Goal: Navigation & Orientation: Find specific page/section

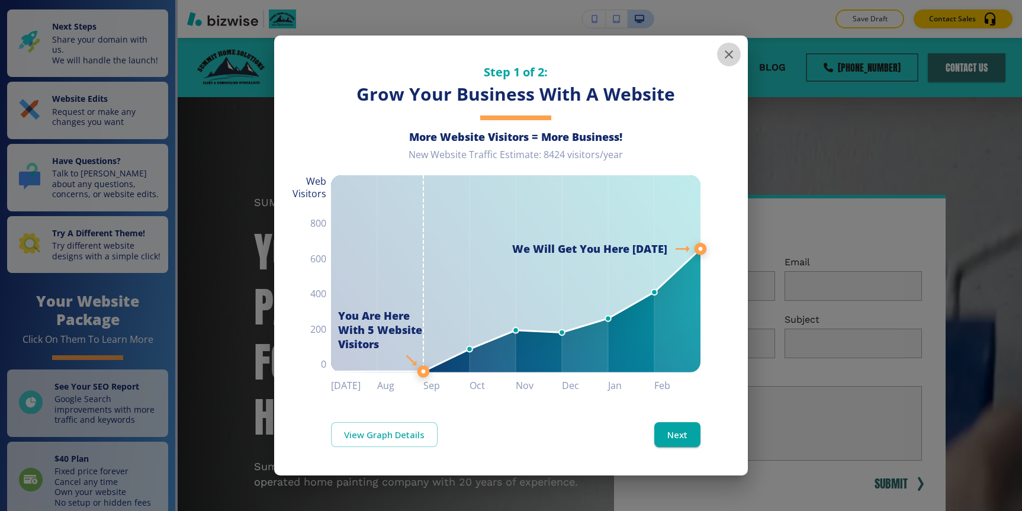
click at [728, 62] on button "button" at bounding box center [729, 55] width 24 height 24
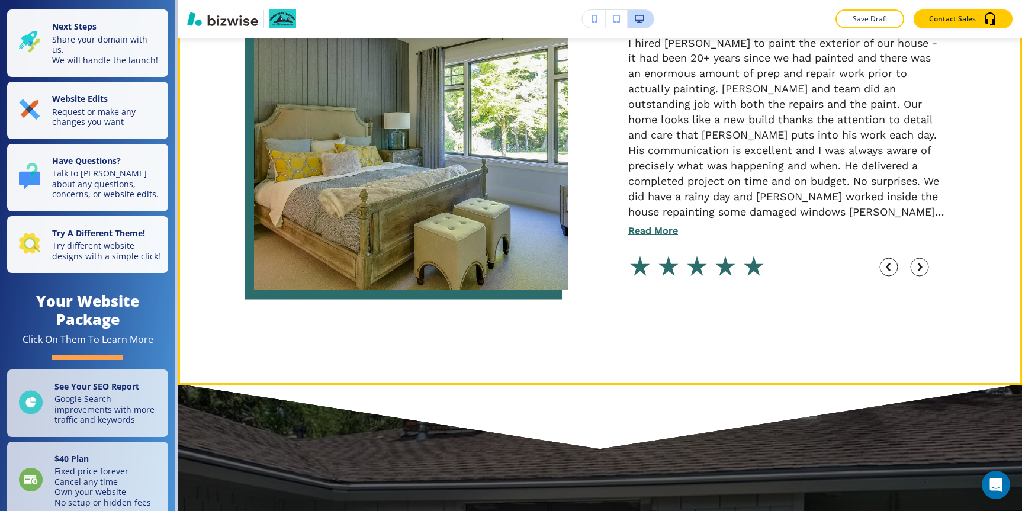
scroll to position [4781, 0]
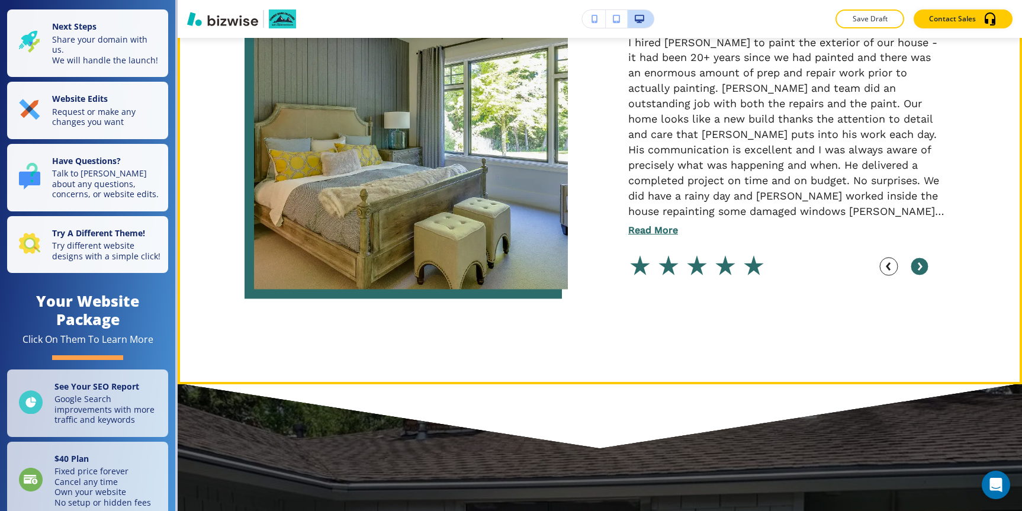
click at [921, 265] on icon "button" at bounding box center [920, 267] width 2 height 6
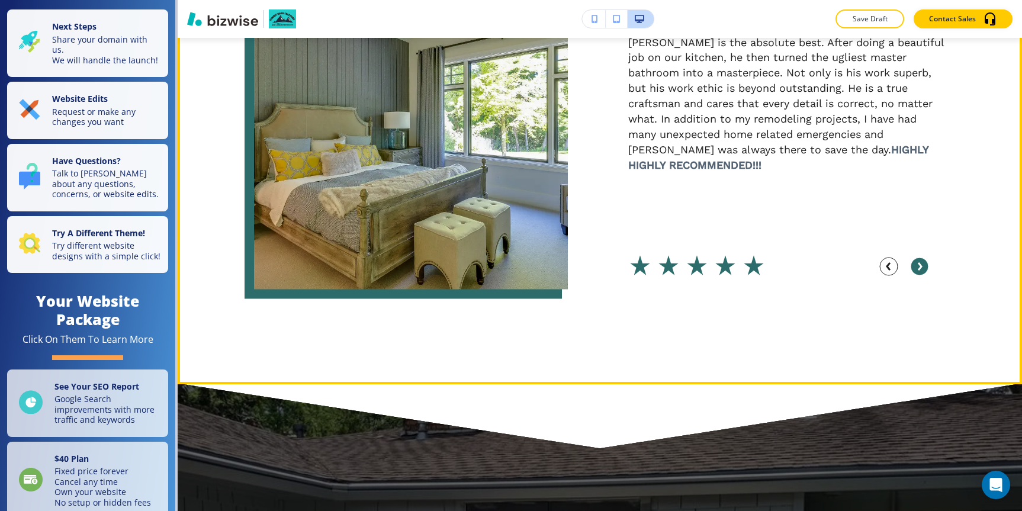
click at [921, 265] on icon "button" at bounding box center [920, 267] width 2 height 6
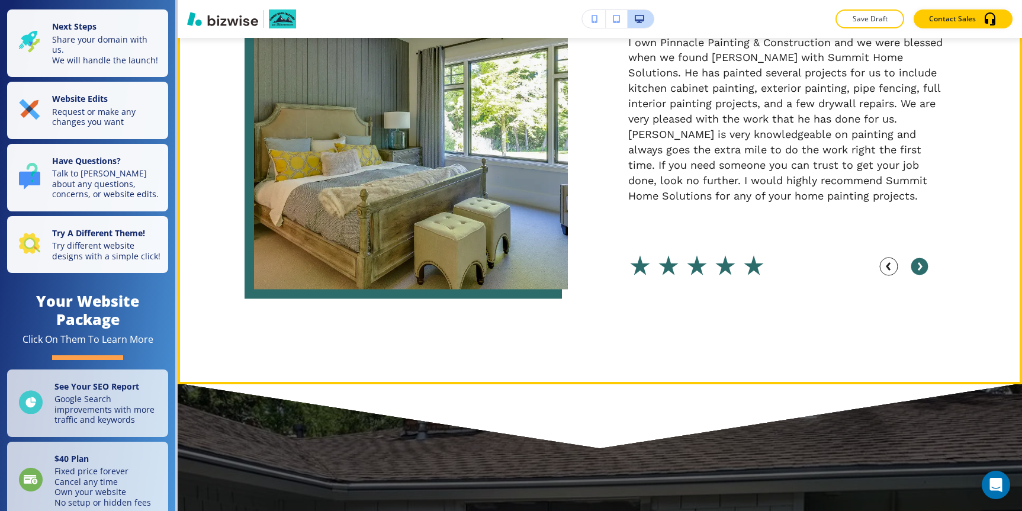
click at [921, 265] on icon "button" at bounding box center [920, 267] width 2 height 6
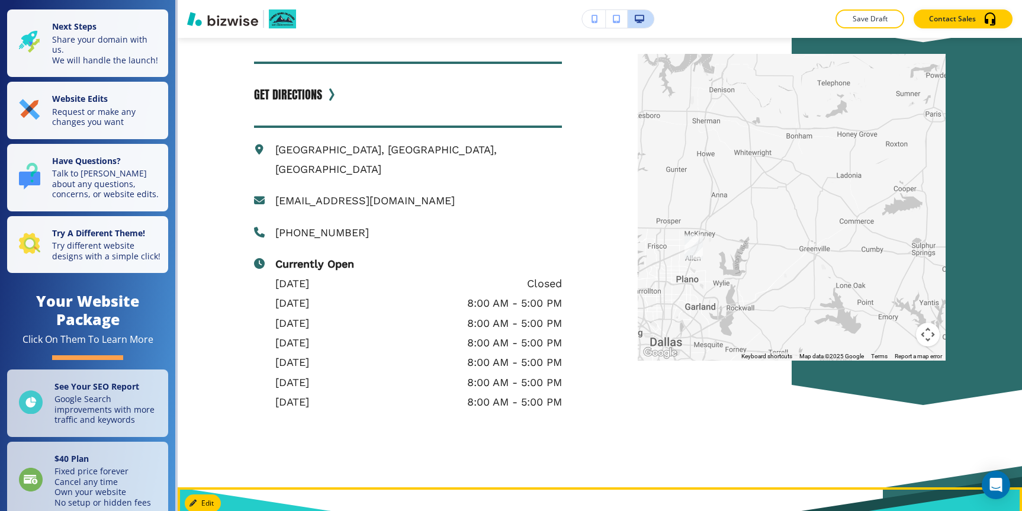
scroll to position [6573, 0]
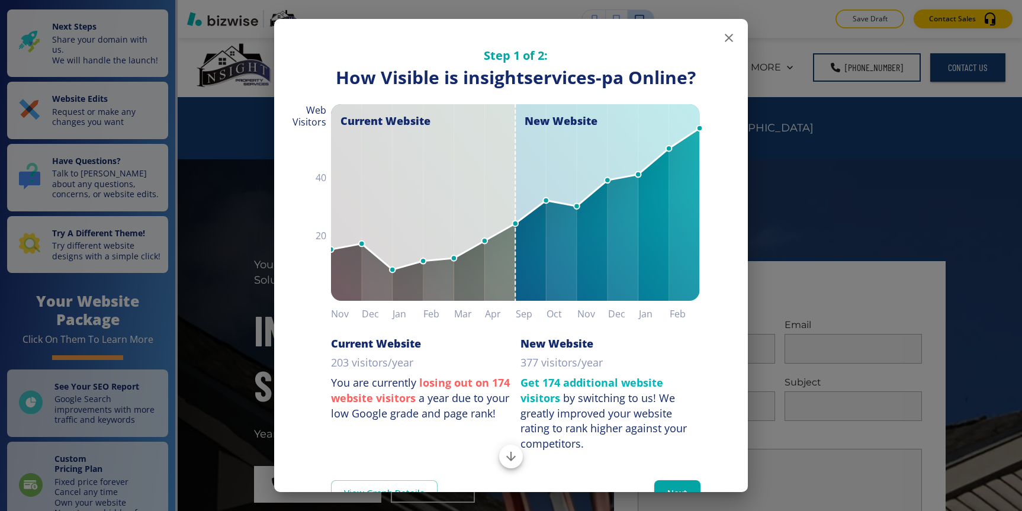
click at [732, 29] on button "button" at bounding box center [729, 38] width 24 height 24
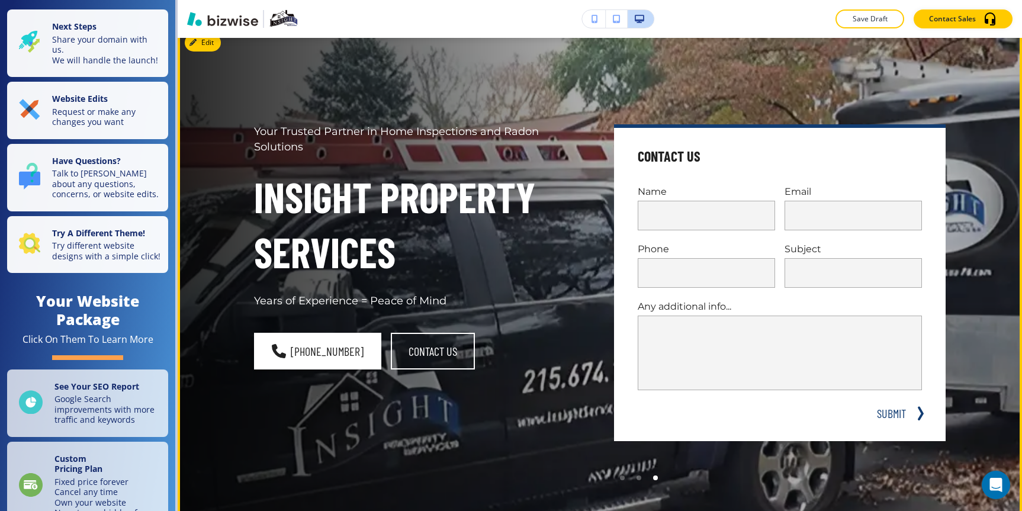
scroll to position [165, 0]
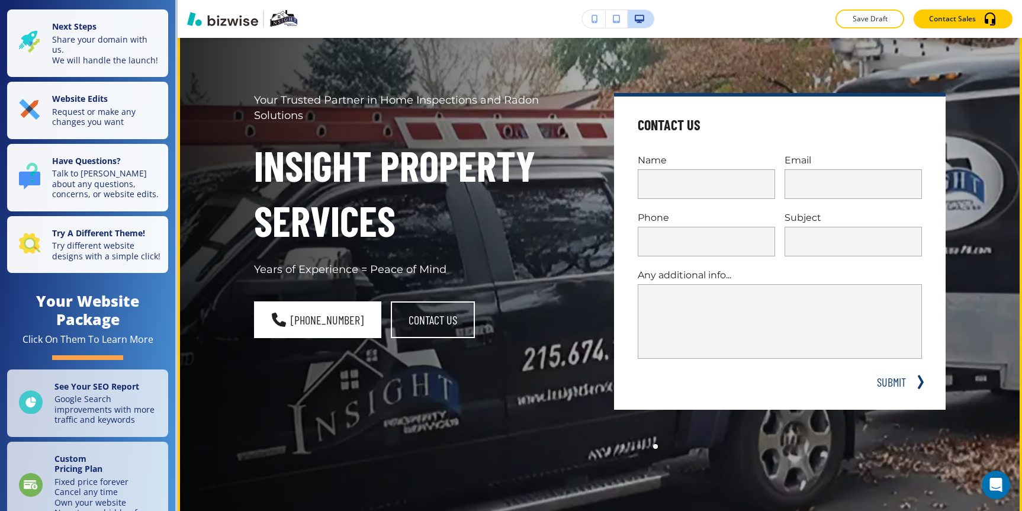
drag, startPoint x: 226, startPoint y: 271, endPoint x: 510, endPoint y: 264, distance: 283.9
click at [510, 262] on div "Your Trusted Partner in Home Inspections and Radon Solutions insight property s…" at bounding box center [406, 260] width 360 height 390
click at [510, 264] on p "Years of Experience = Peace of Mind" at bounding box center [420, 269] width 332 height 15
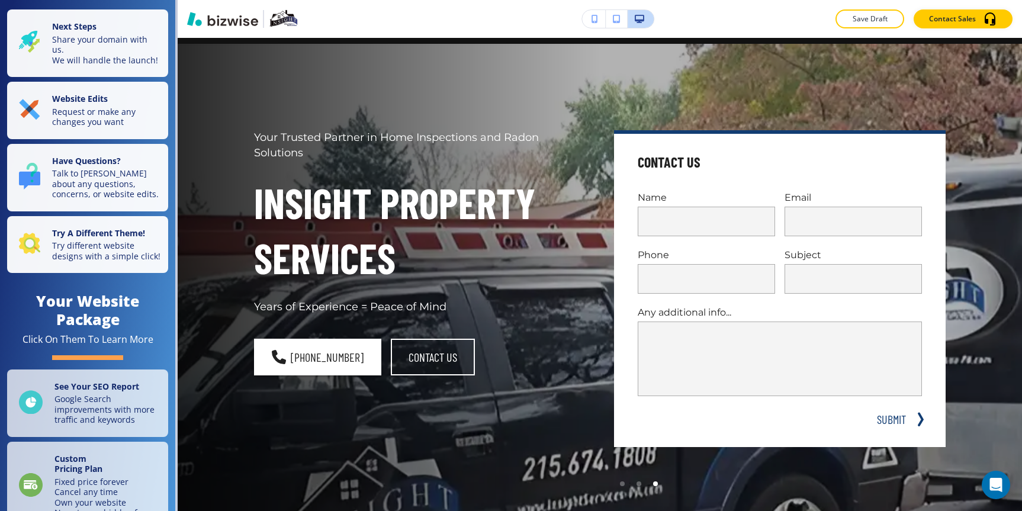
scroll to position [0, 0]
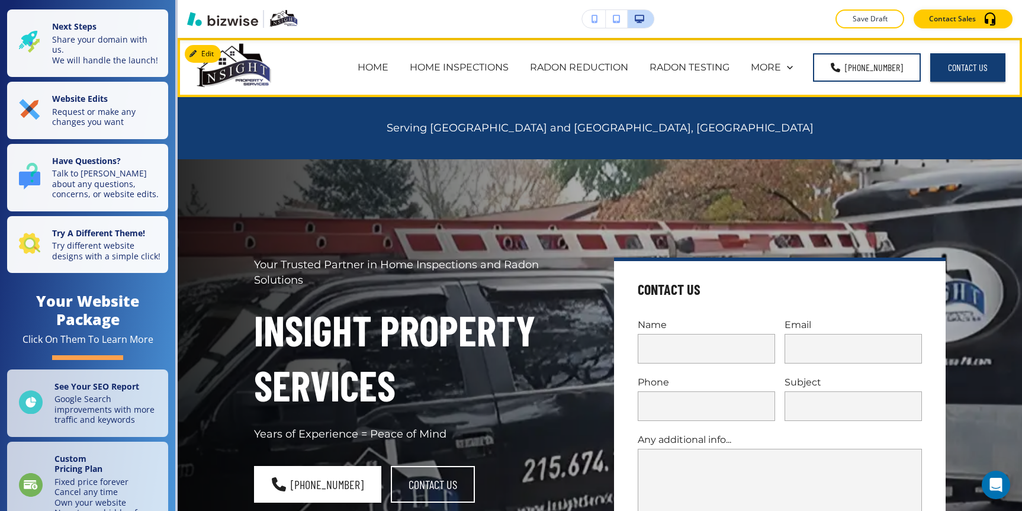
click at [492, 60] on div "HOME INSPECTIONS" at bounding box center [459, 67] width 120 height 47
click at [492, 72] on p "HOME INSPECTIONS" at bounding box center [459, 67] width 99 height 14
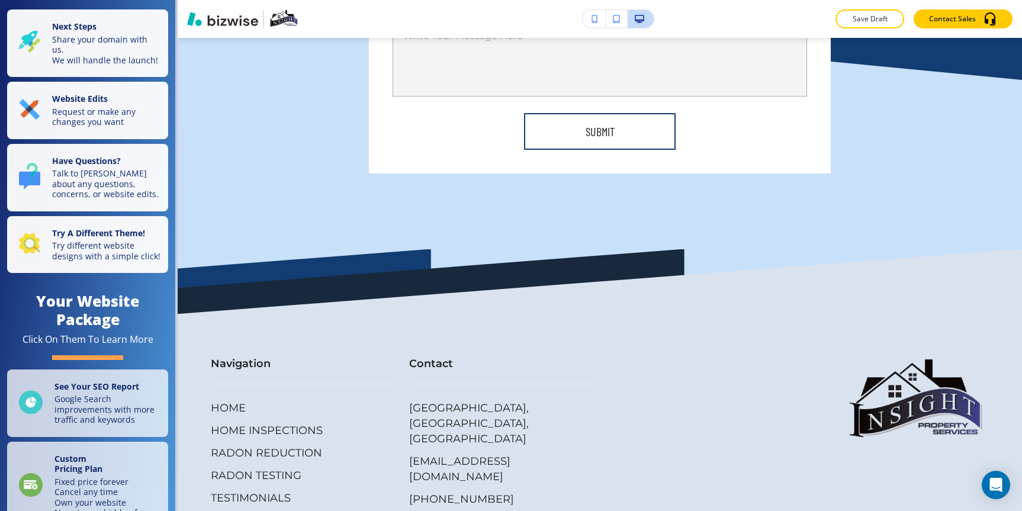
scroll to position [4771, 0]
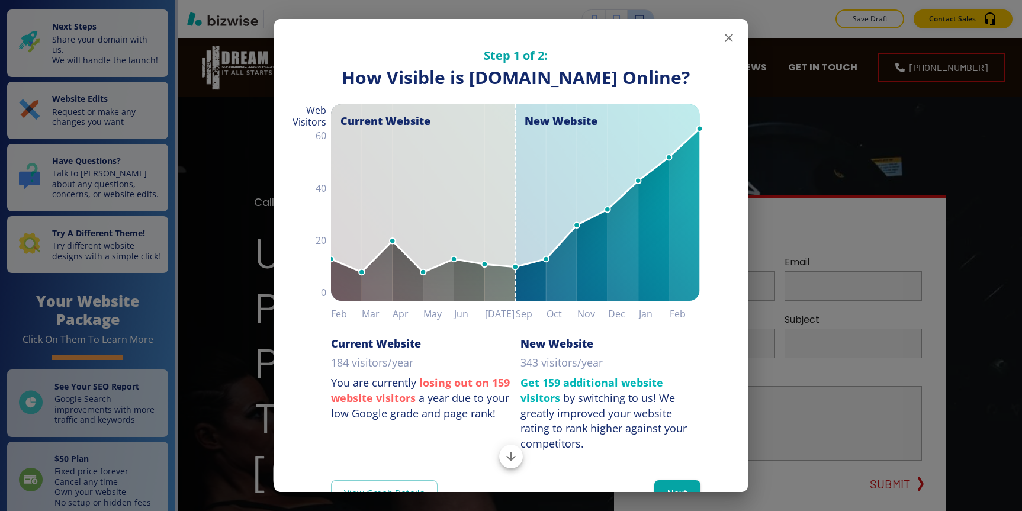
click at [723, 44] on icon "button" at bounding box center [729, 38] width 14 height 14
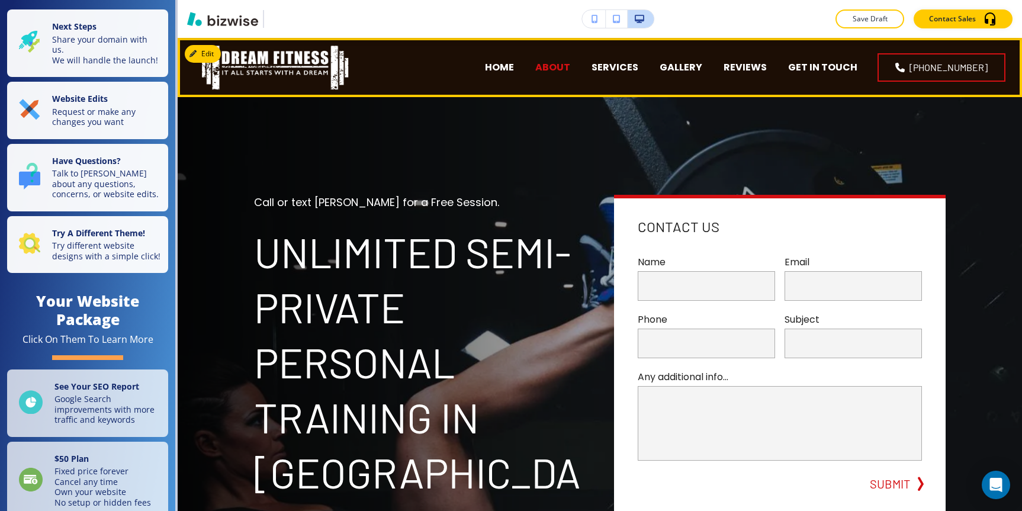
click at [570, 72] on p "ABOUT" at bounding box center [553, 67] width 35 height 14
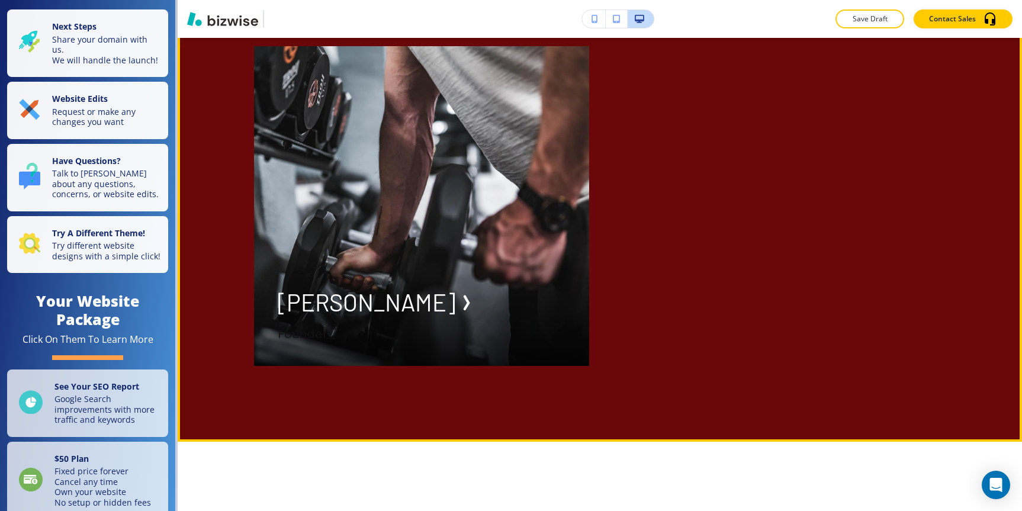
scroll to position [1240, 0]
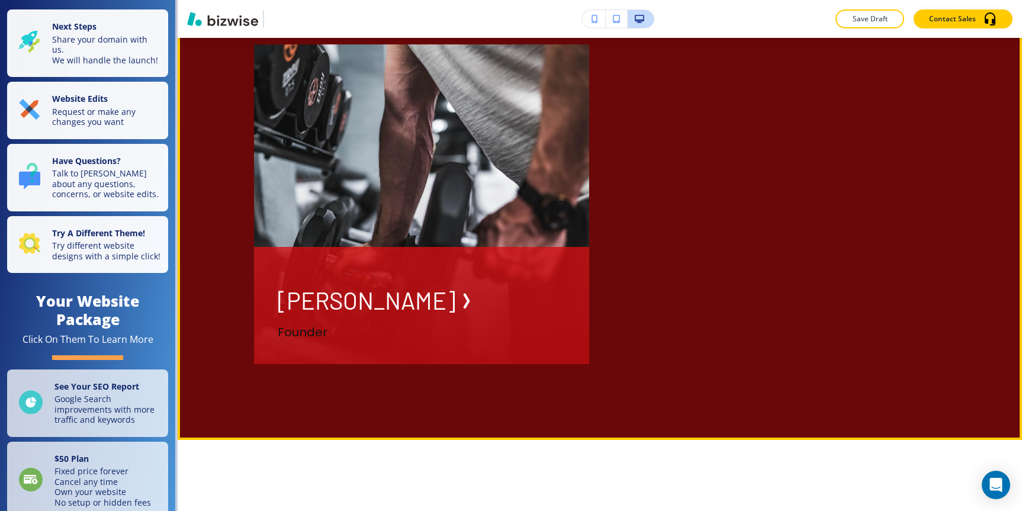
click at [387, 316] on div "Eric K." at bounding box center [422, 300] width 288 height 31
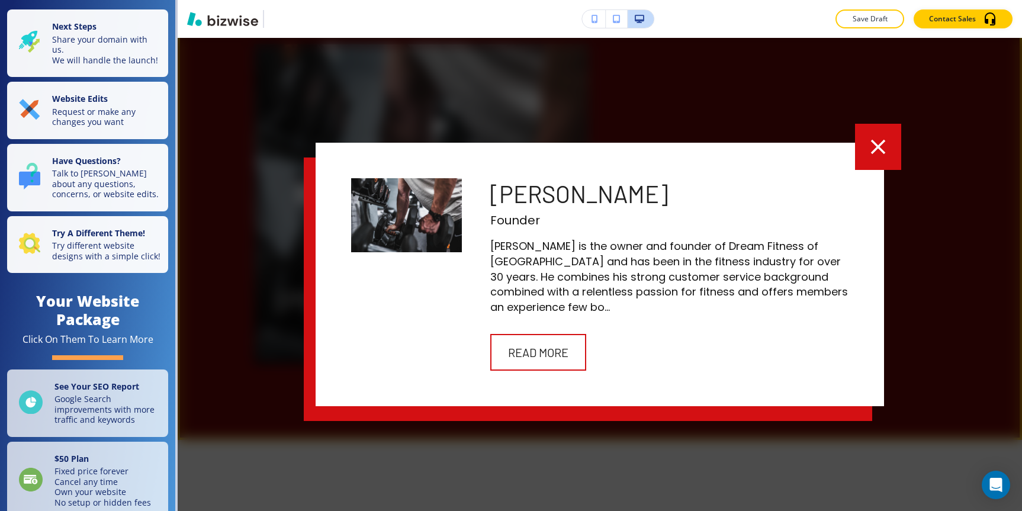
click at [870, 146] on icon "button" at bounding box center [878, 146] width 25 height 25
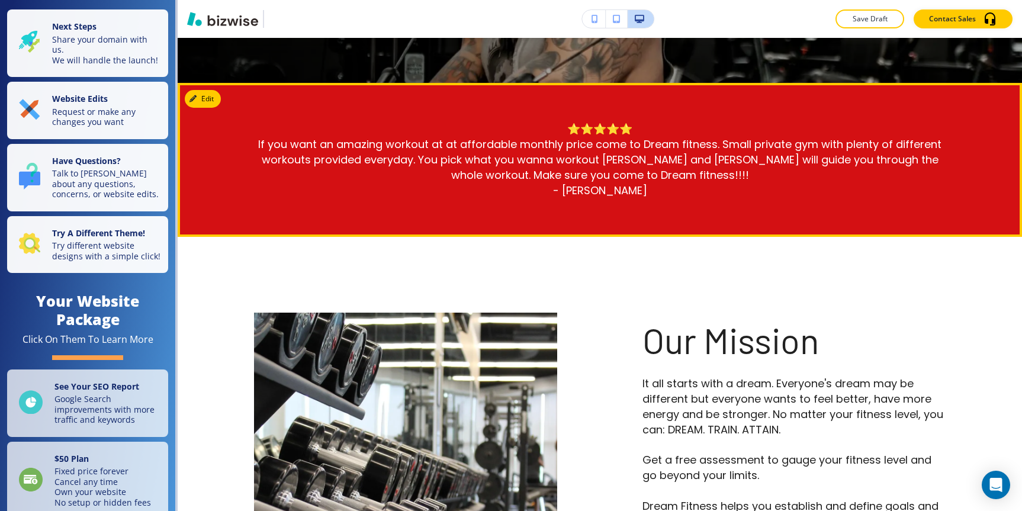
scroll to position [0, 0]
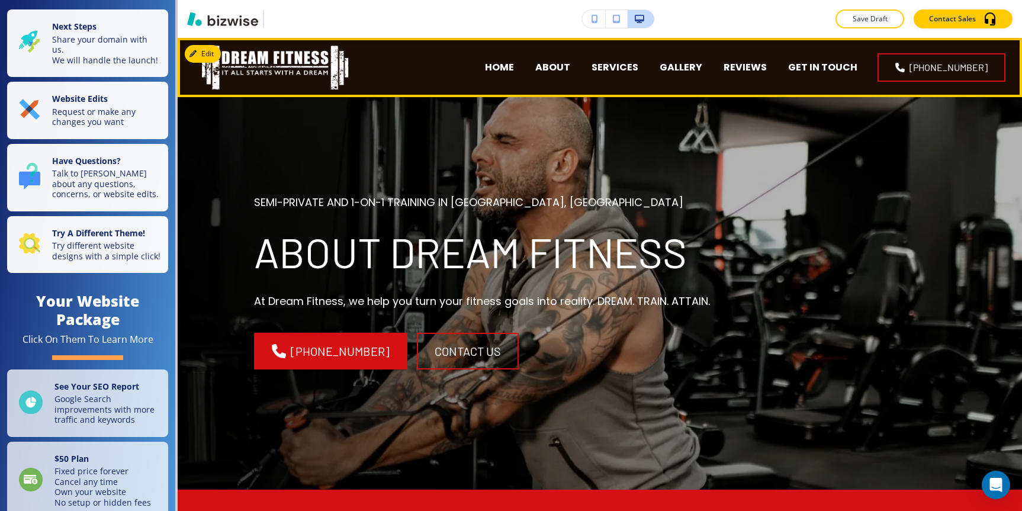
click at [581, 60] on div "ABOUT" at bounding box center [553, 67] width 56 height 47
click at [570, 68] on p "ABOUT" at bounding box center [553, 67] width 35 height 14
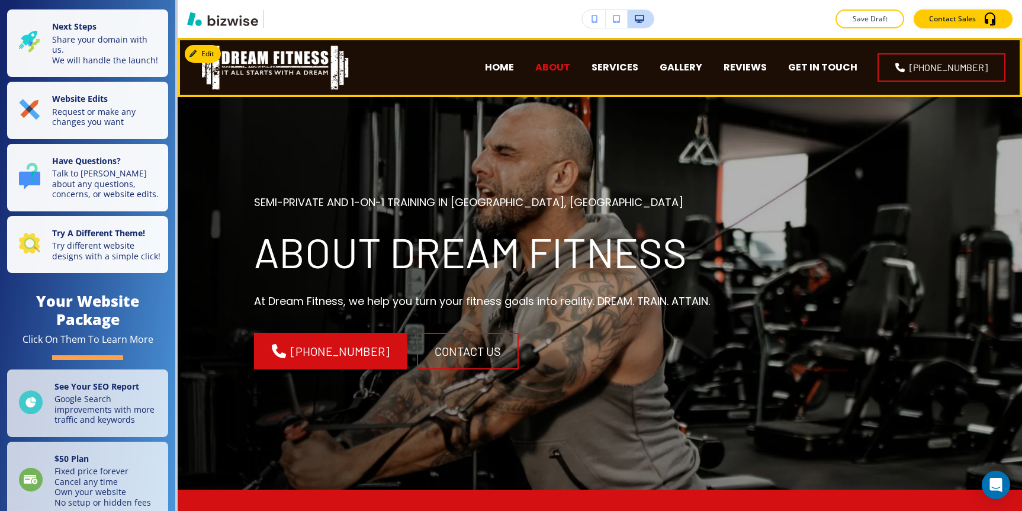
click at [570, 72] on p "ABOUT" at bounding box center [553, 67] width 35 height 14
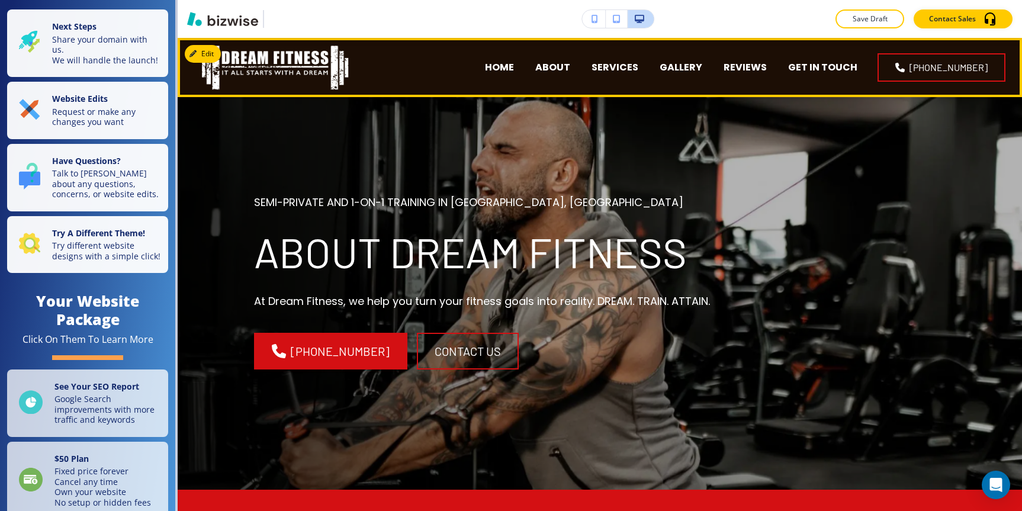
drag, startPoint x: 830, startPoint y: 65, endPoint x: 829, endPoint y: 78, distance: 12.5
click at [830, 65] on p "GET IN TOUCH" at bounding box center [822, 67] width 69 height 14
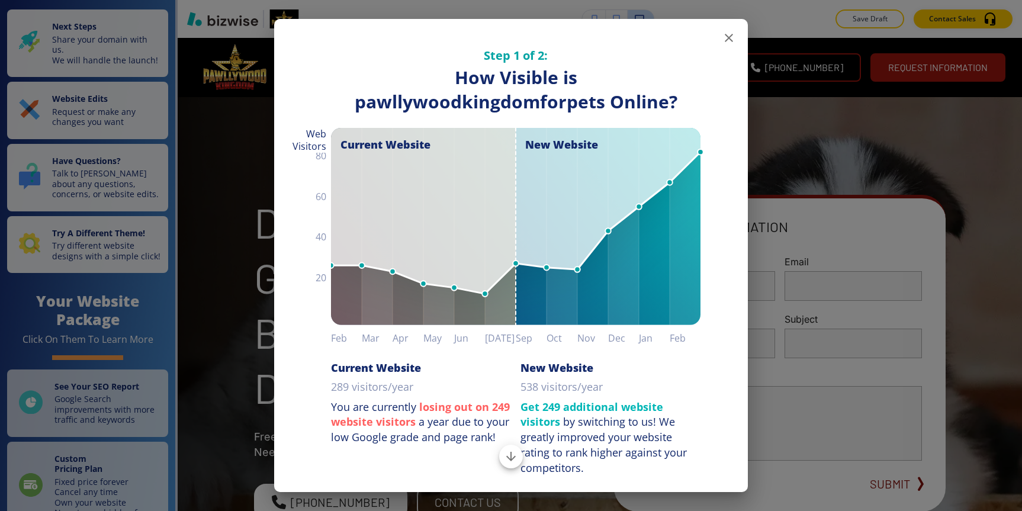
click at [726, 29] on button "button" at bounding box center [729, 38] width 24 height 24
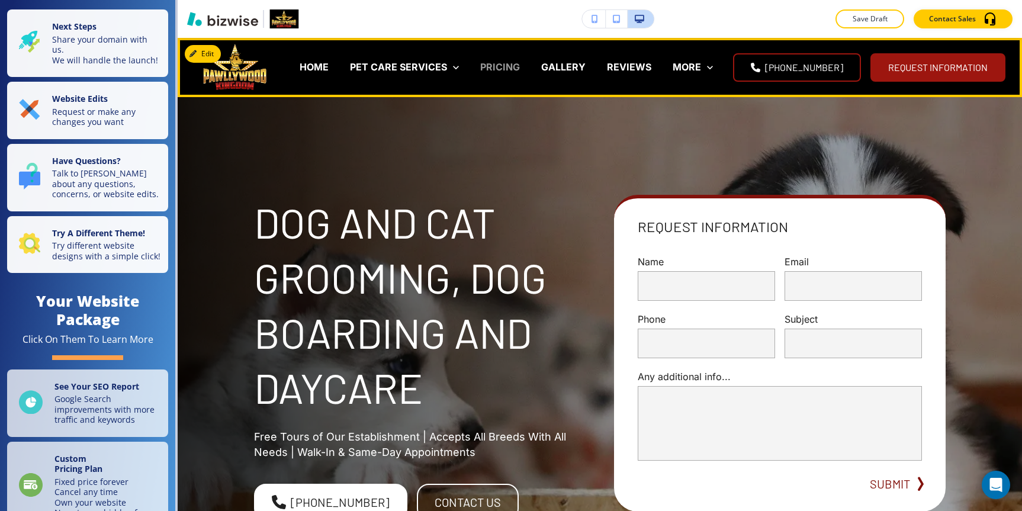
click at [520, 69] on p "PRICING" at bounding box center [500, 67] width 40 height 14
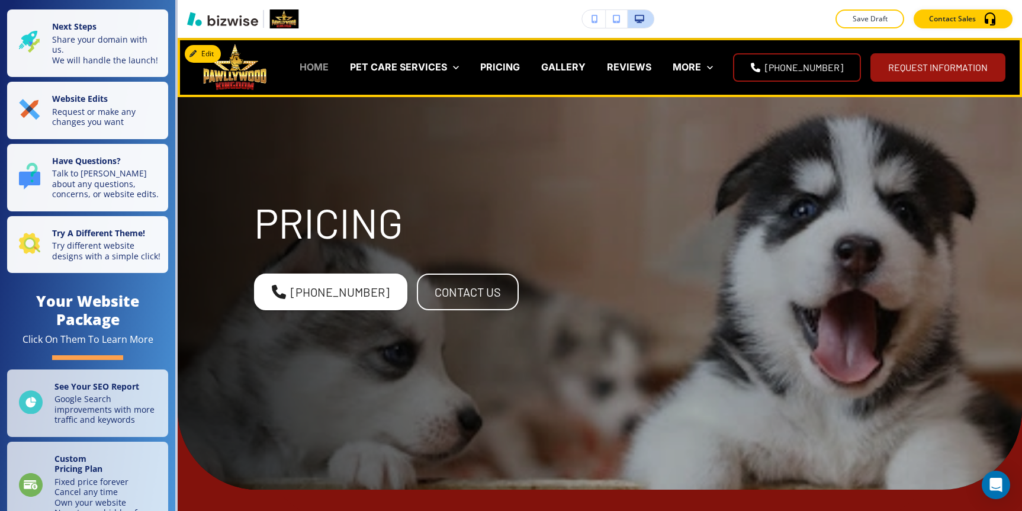
click at [329, 69] on p "HOME" at bounding box center [314, 67] width 29 height 14
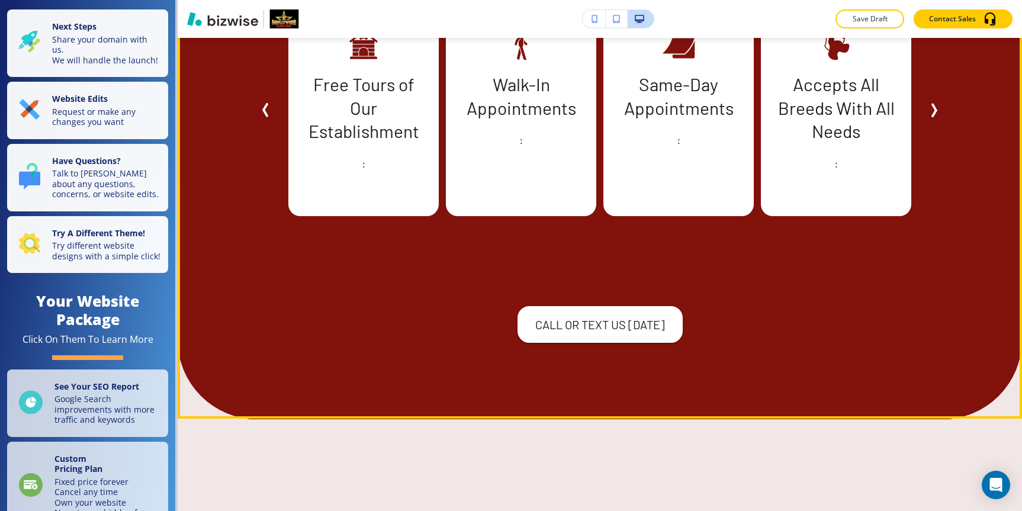
scroll to position [1706, 0]
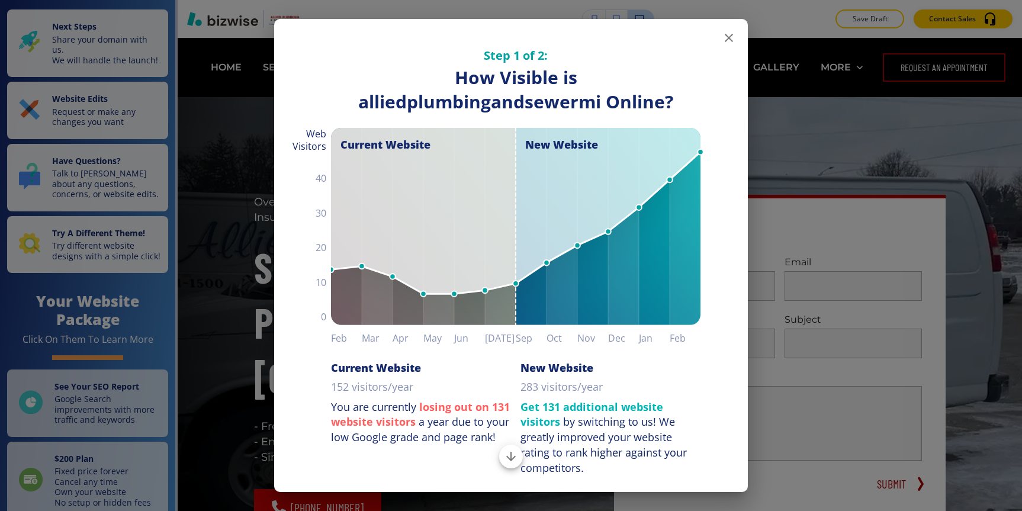
click at [727, 41] on icon "button" at bounding box center [729, 38] width 14 height 14
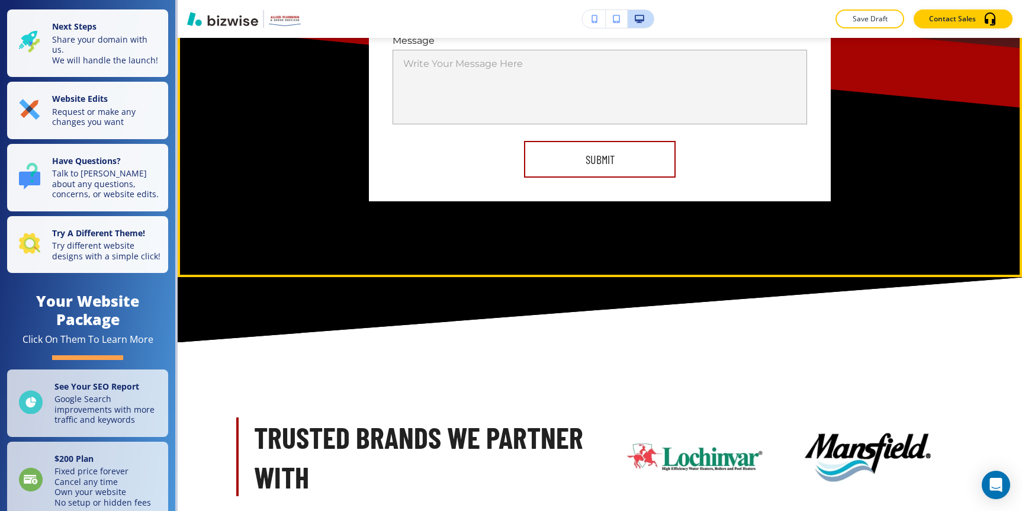
scroll to position [6904, 0]
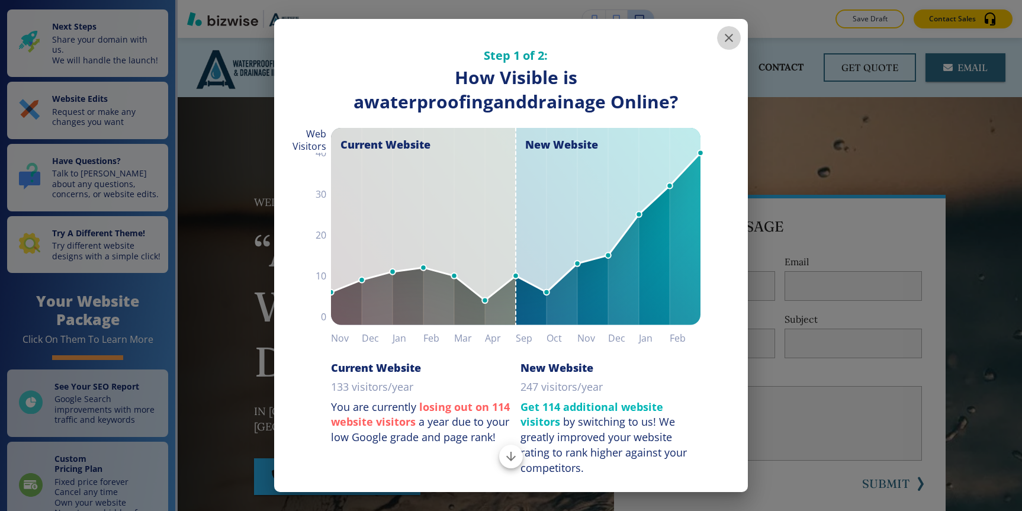
click at [726, 37] on icon "button" at bounding box center [729, 38] width 14 height 14
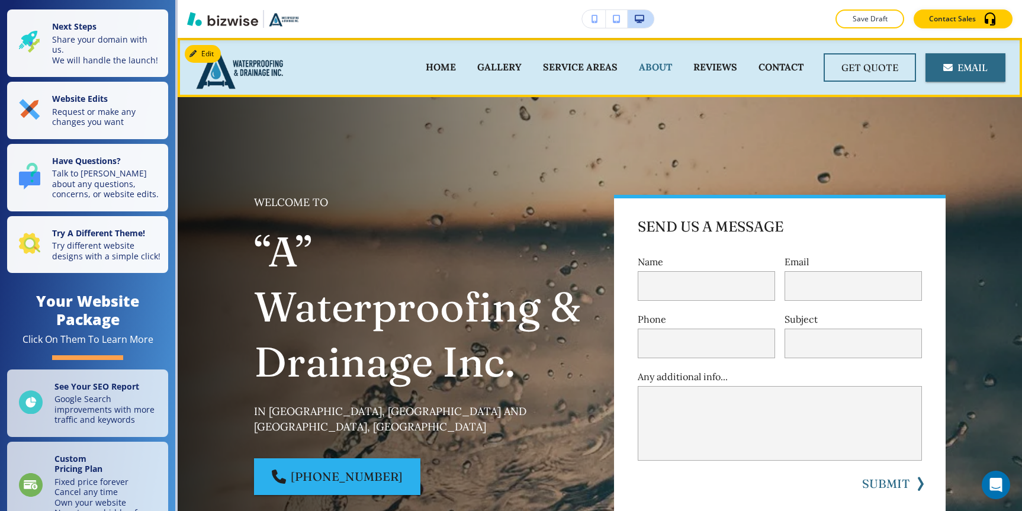
click at [655, 70] on p "ABOUT" at bounding box center [655, 67] width 33 height 14
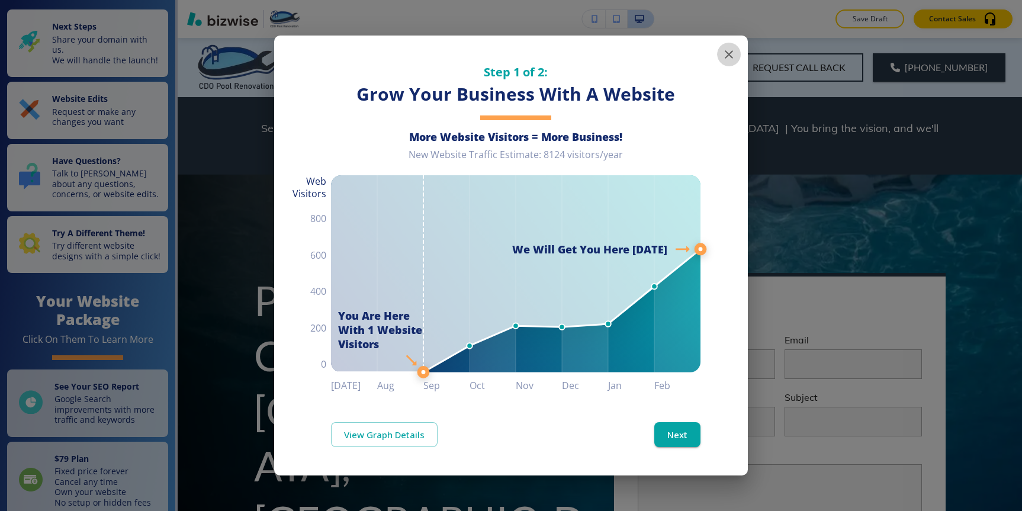
click at [724, 56] on icon "button" at bounding box center [729, 54] width 14 height 14
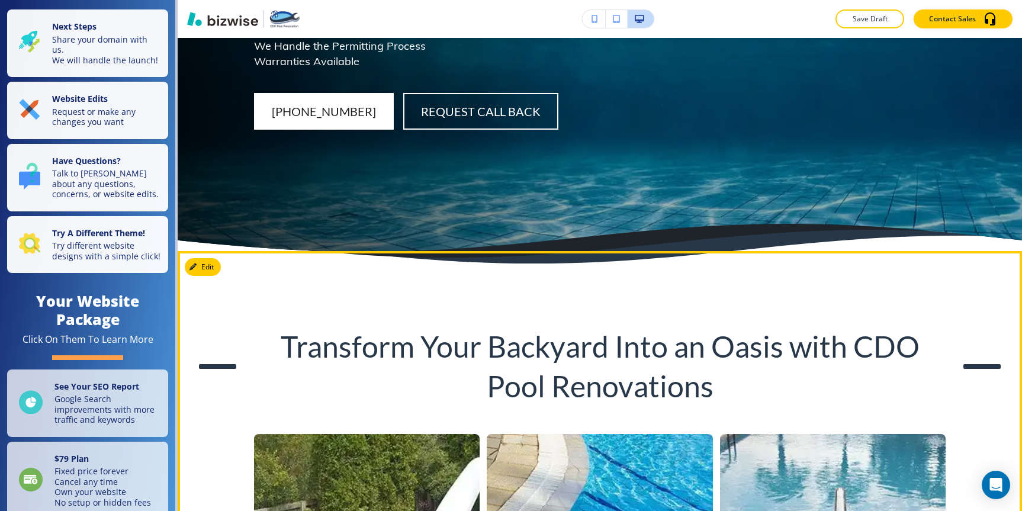
scroll to position [649, 0]
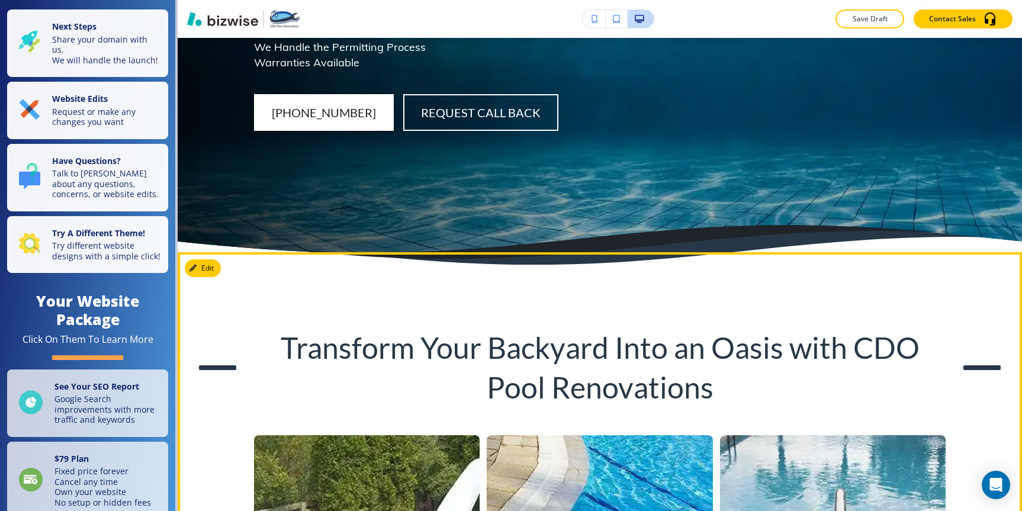
click at [254, 328] on h3 "Transform Your Backyard Into an Oasis with CDO Pool Renovations" at bounding box center [600, 367] width 692 height 79
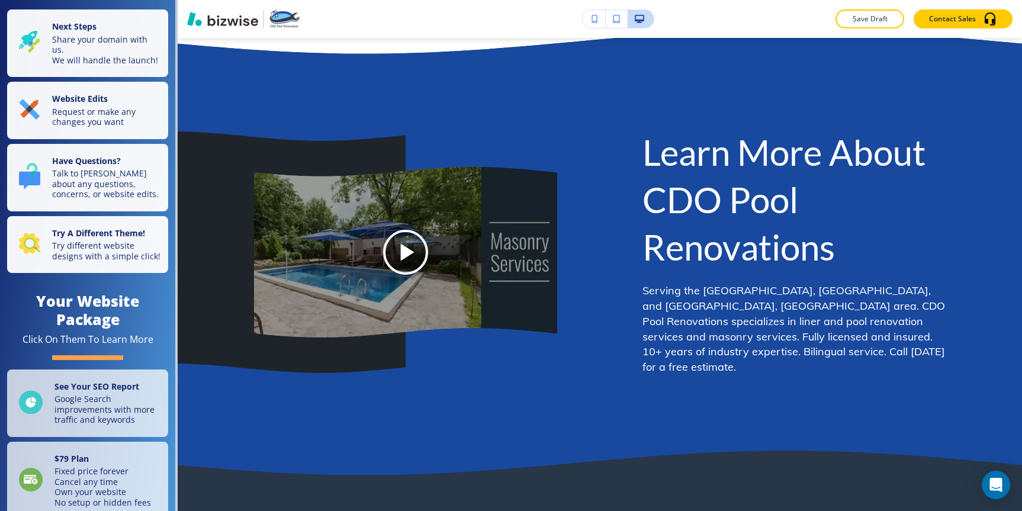
scroll to position [7475, 0]
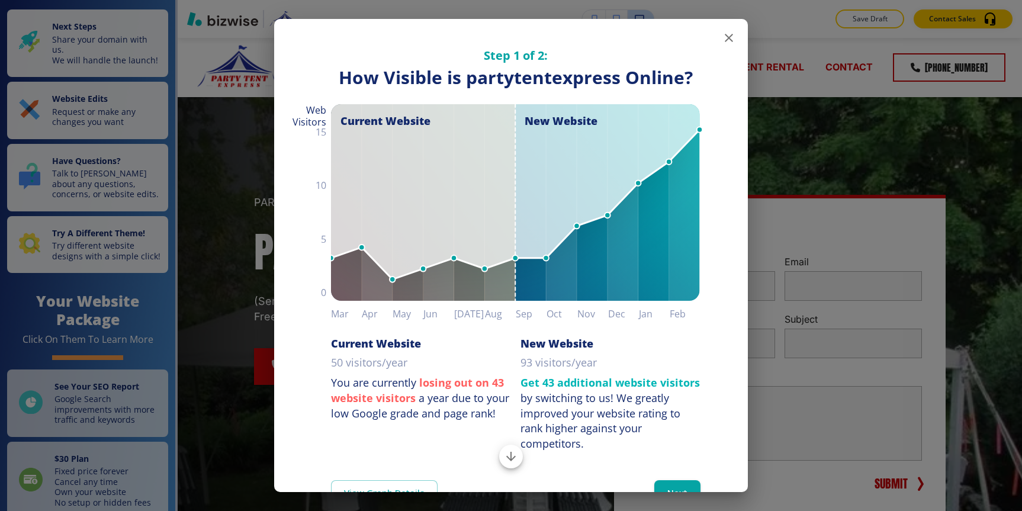
click at [732, 33] on icon "button" at bounding box center [729, 38] width 14 height 14
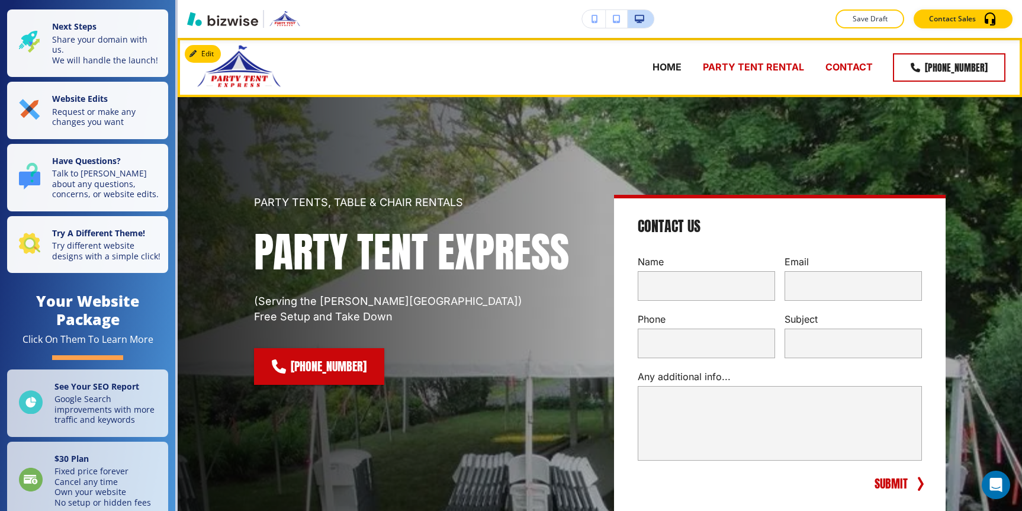
click at [742, 67] on p "PARTY TENT RENTAL" at bounding box center [753, 67] width 101 height 14
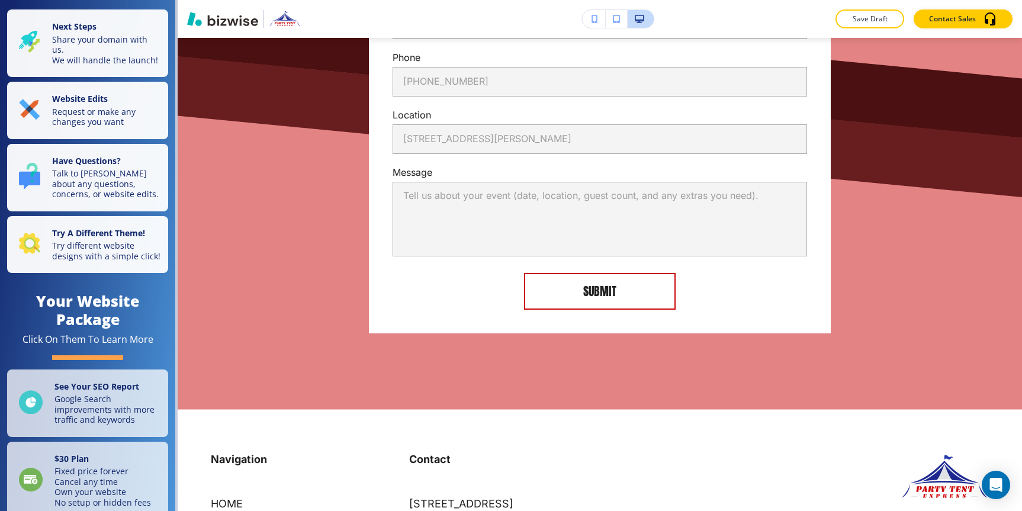
scroll to position [2777, 0]
